Goal: Find contact information: Find contact information

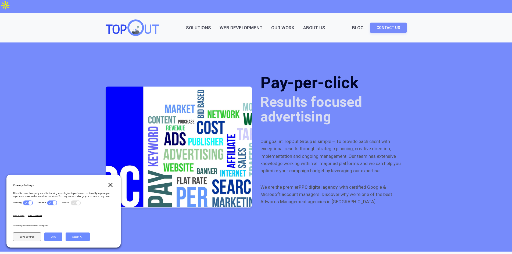
click at [109, 184] on icon "Close" at bounding box center [110, 185] width 4 height 4
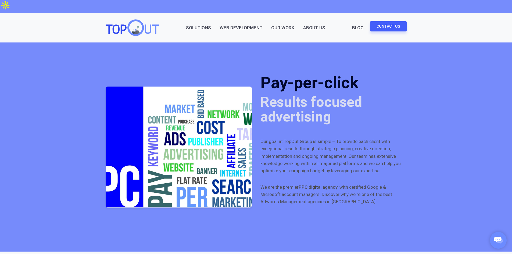
click at [391, 21] on link "Contact Us" at bounding box center [388, 26] width 37 height 10
